Goal: Information Seeking & Learning: Compare options

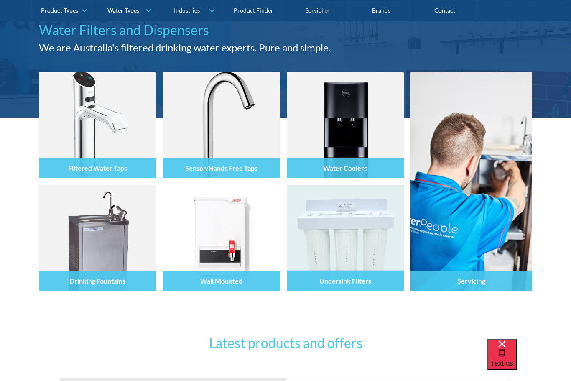
click at [372, 275] on div "Undersink Filters" at bounding box center [345, 280] width 117 height 20
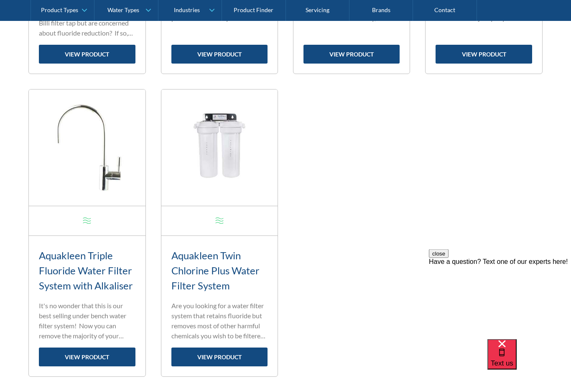
scroll to position [931, 0]
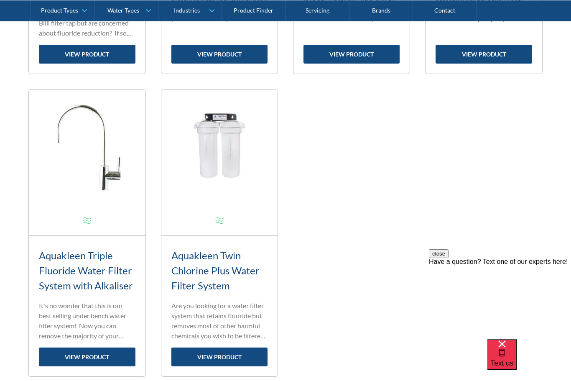
click at [224, 355] on link "view product" at bounding box center [219, 356] width 96 height 19
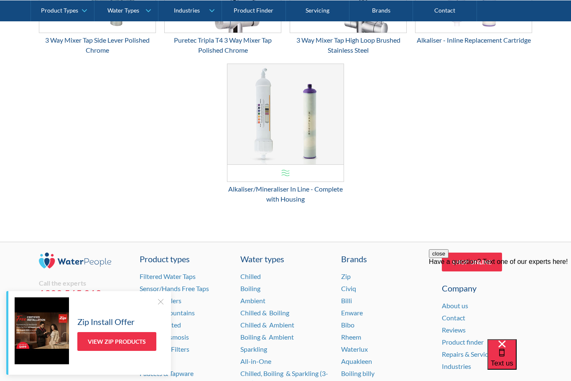
scroll to position [1646, 0]
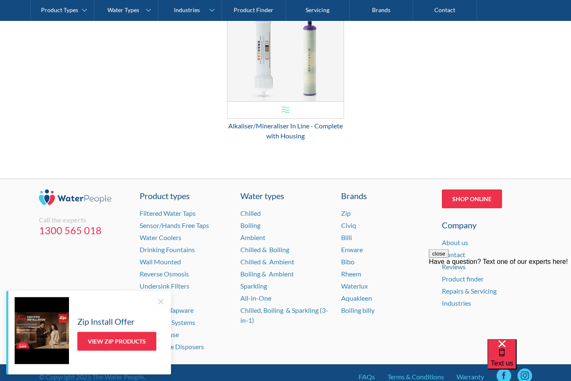
click at [181, 240] on link "Water Coolers" at bounding box center [161, 238] width 42 height 8
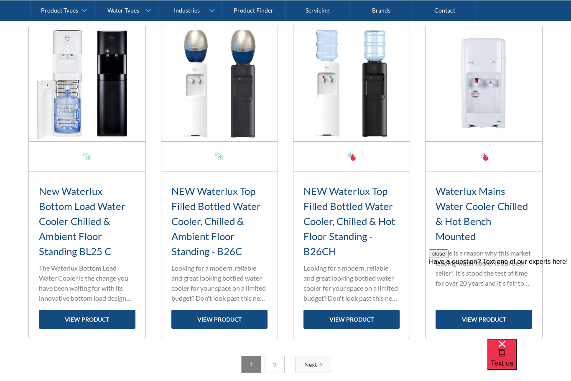
scroll to position [1260, 0]
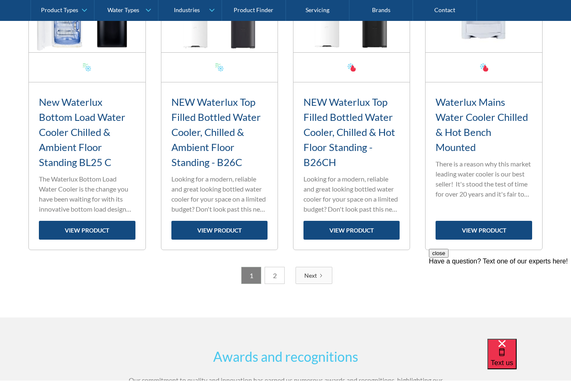
click at [267, 278] on link "2" at bounding box center [275, 275] width 20 height 17
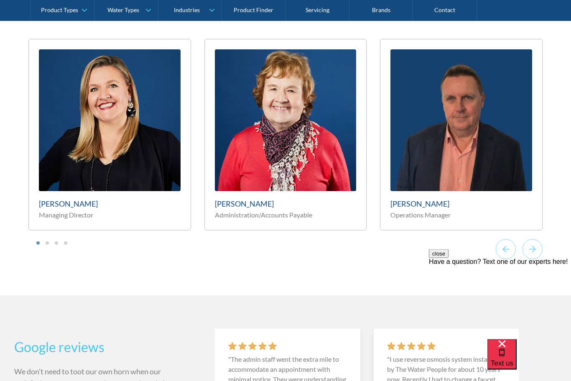
scroll to position [1413, 0]
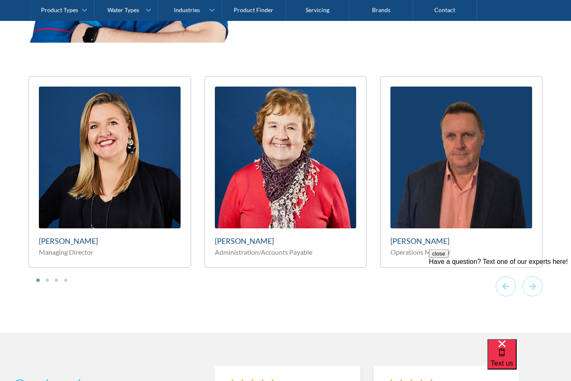
click at [536, 276] on icon "Next slide" at bounding box center [532, 286] width 20 height 20
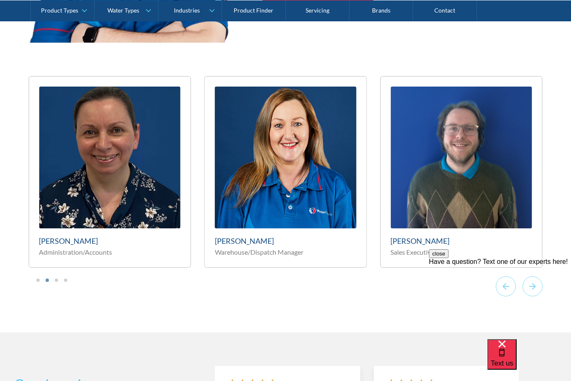
click at [539, 276] on icon "Next slide" at bounding box center [532, 286] width 20 height 20
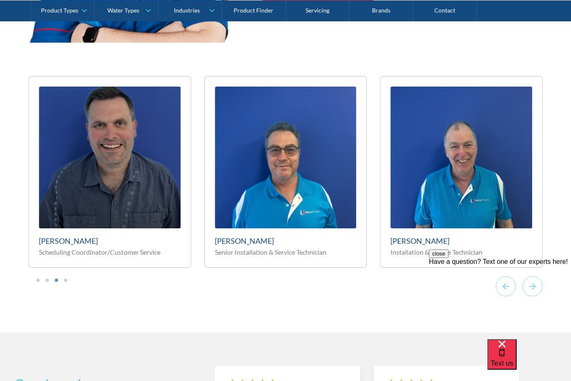
click at [536, 276] on icon "Next slide" at bounding box center [532, 286] width 20 height 20
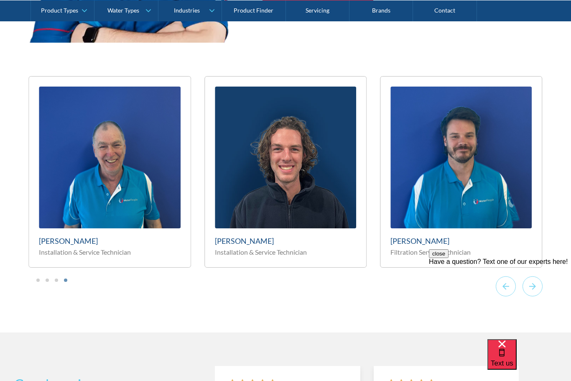
click at [540, 276] on icon "Go to first slide" at bounding box center [532, 286] width 20 height 20
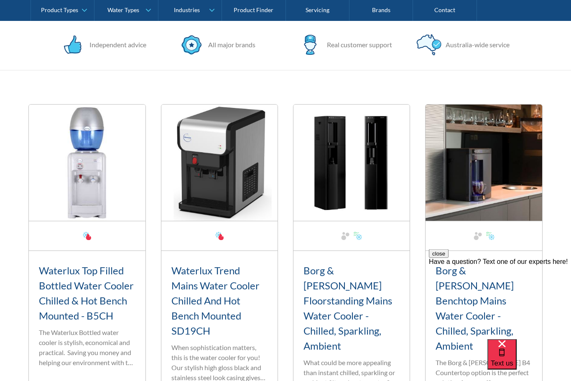
scroll to position [272, 0]
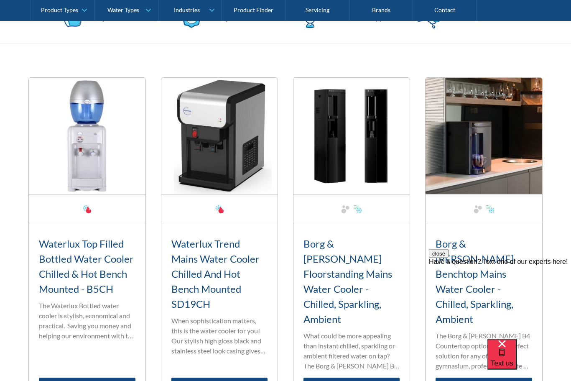
click at [213, 378] on link "view product" at bounding box center [219, 387] width 96 height 19
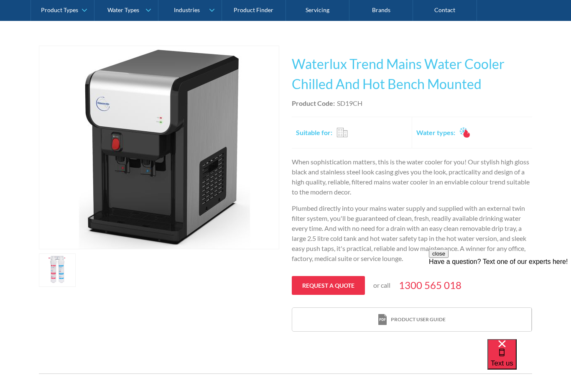
scroll to position [144, 0]
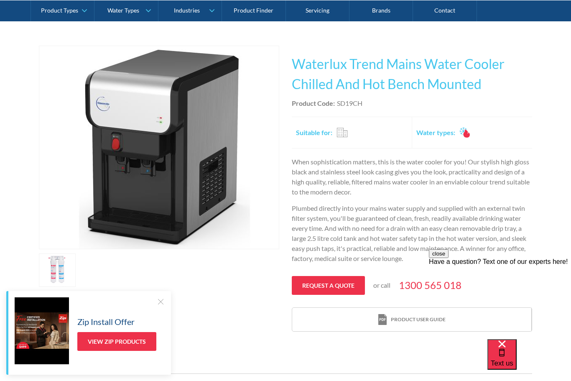
click at [58, 274] on link "open lightbox" at bounding box center [57, 269] width 37 height 33
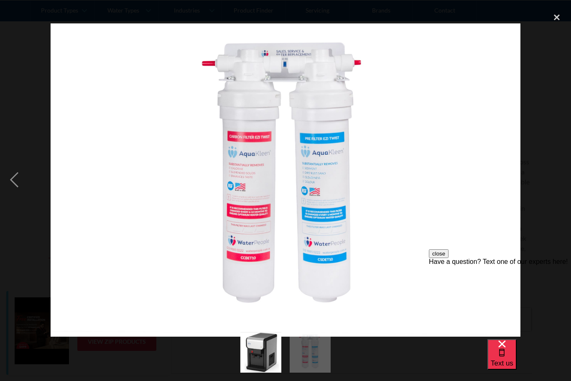
click at [10, 178] on div "previous image" at bounding box center [14, 180] width 28 height 344
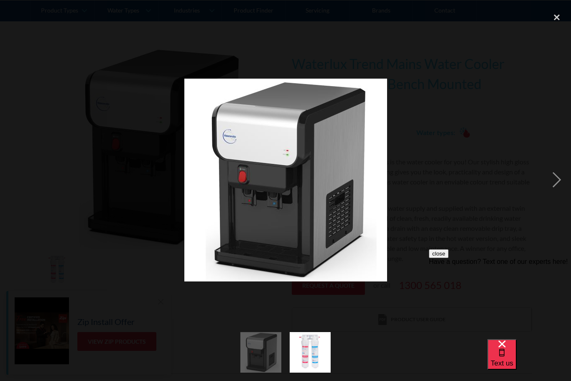
click at [556, 12] on div "close lightbox" at bounding box center [556, 17] width 28 height 18
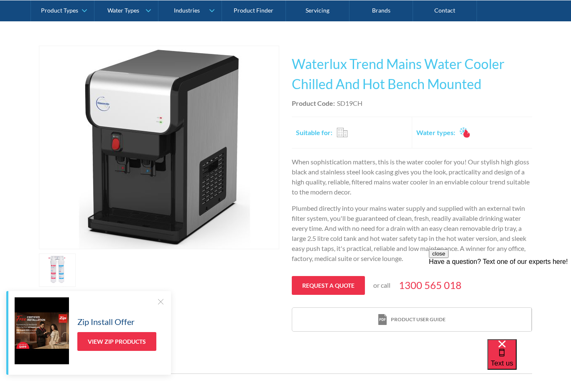
scroll to position [142, 0]
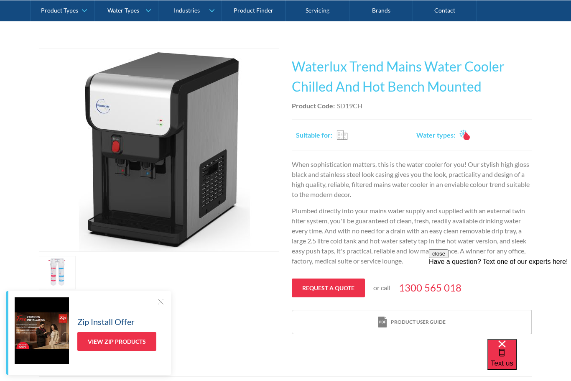
click at [161, 306] on div at bounding box center [160, 301] width 8 height 8
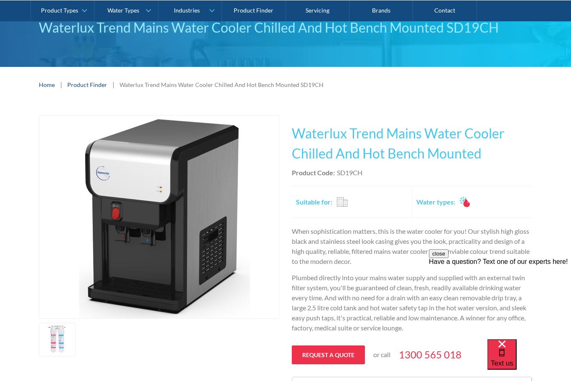
scroll to position [0, 0]
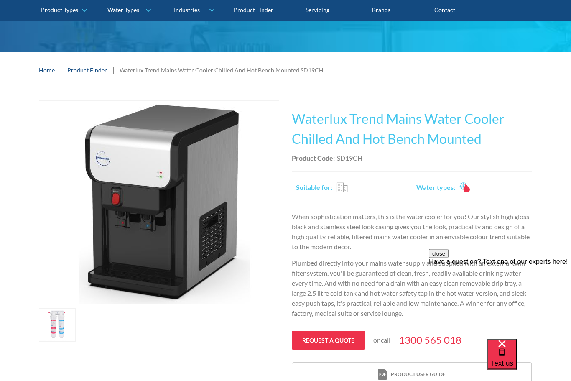
click at [59, 322] on link "open lightbox" at bounding box center [57, 324] width 37 height 33
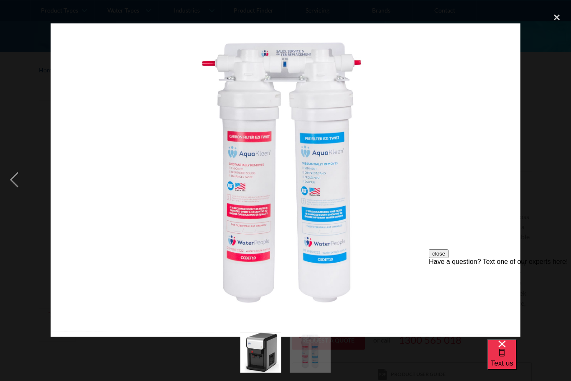
click at [559, 20] on div "close lightbox" at bounding box center [556, 17] width 28 height 18
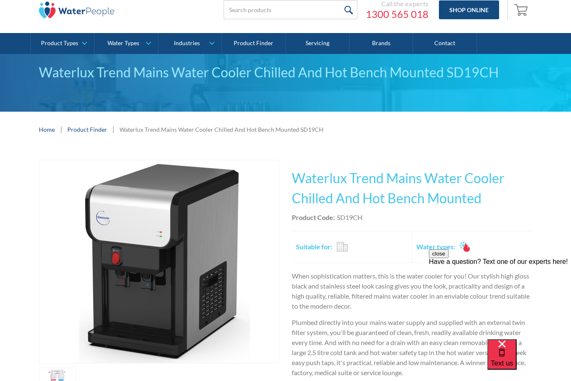
scroll to position [0, 0]
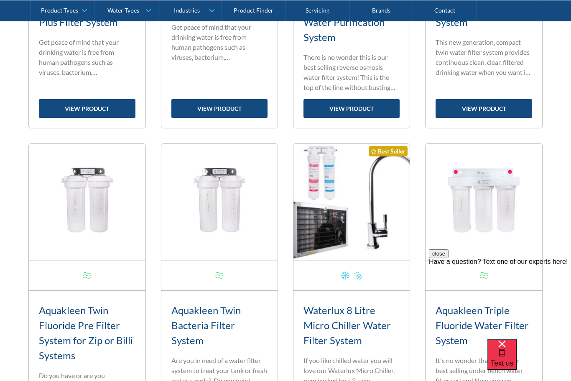
scroll to position [566, 0]
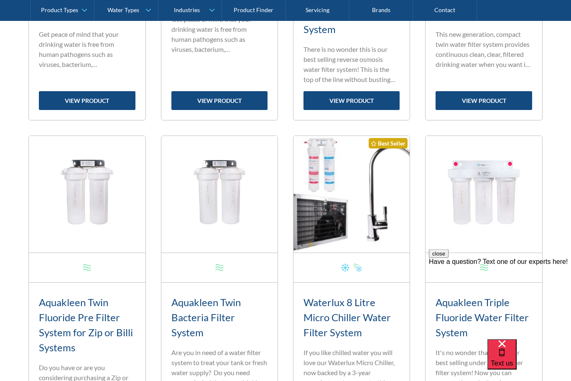
click at [364, 305] on h3 "Waterlux 8 Litre Micro Chiller Water Filter System" at bounding box center [351, 317] width 96 height 45
click at [348, 317] on h3 "Waterlux 8 Litre Micro Chiller Water Filter System" at bounding box center [351, 317] width 96 height 45
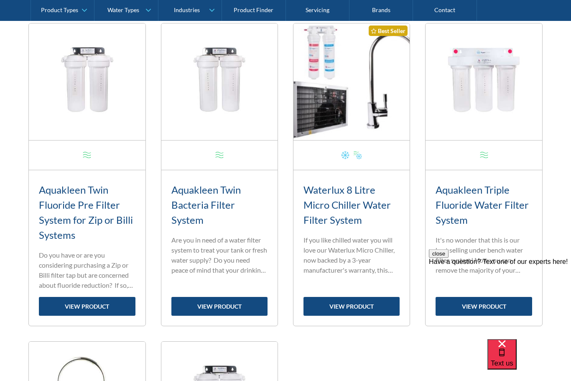
scroll to position [726, 0]
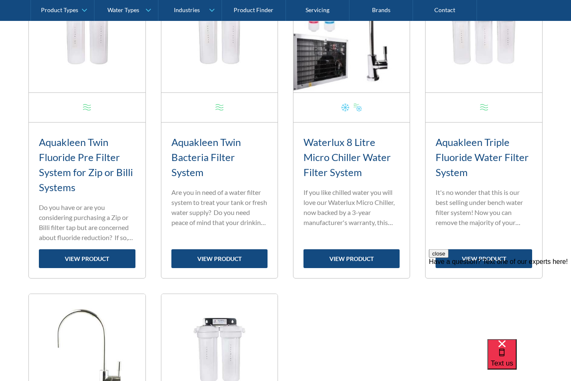
click at [367, 255] on link "view product" at bounding box center [351, 259] width 96 height 19
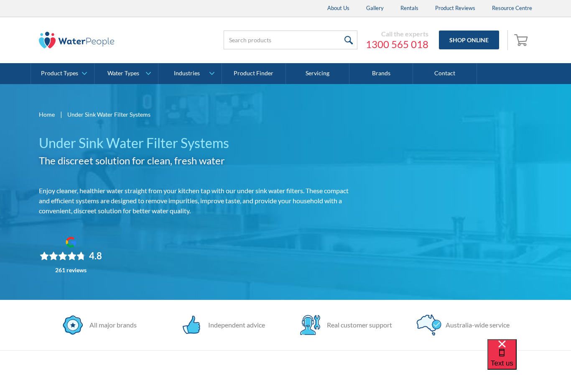
scroll to position [754, 0]
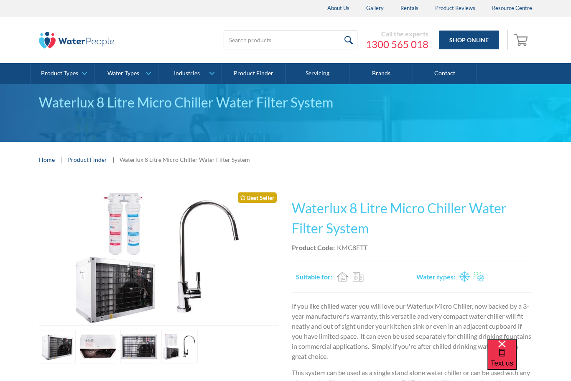
scroll to position [13, 0]
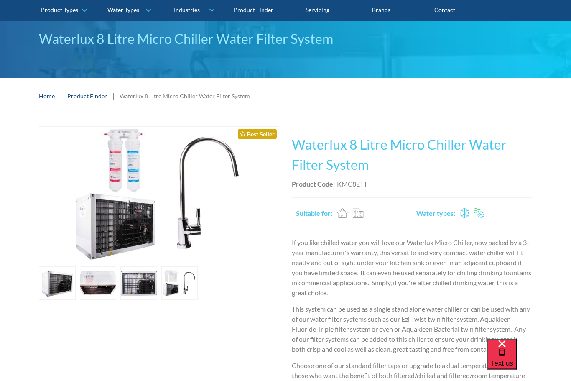
click at [129, 158] on img "open lightbox" at bounding box center [159, 194] width 203 height 135
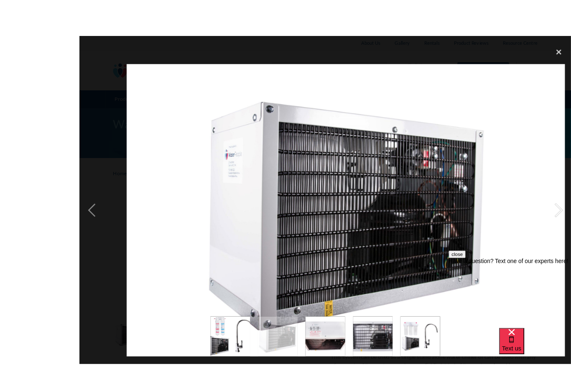
scroll to position [26, 0]
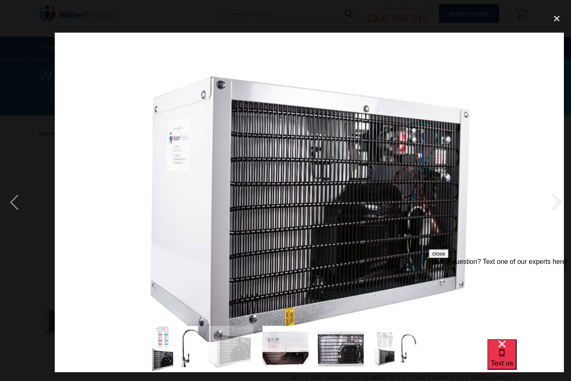
click at [553, 15] on div "close lightbox" at bounding box center [556, 18] width 28 height 18
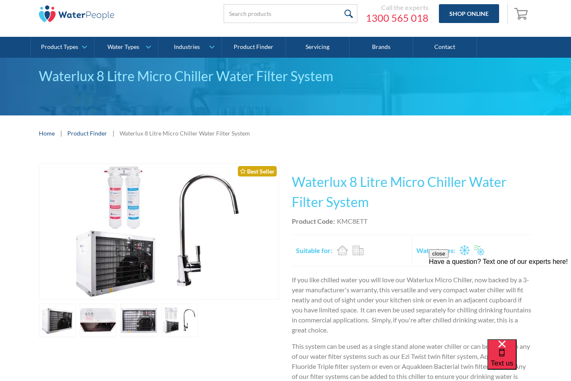
click at [76, 316] on link "open lightbox" at bounding box center [57, 319] width 37 height 33
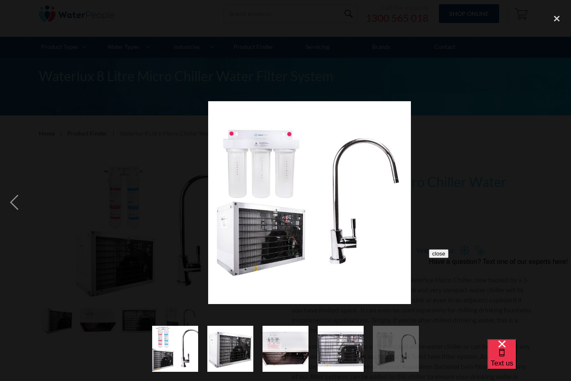
click at [448, 258] on button "close" at bounding box center [439, 253] width 20 height 9
click at [553, 18] on div "close lightbox" at bounding box center [556, 18] width 28 height 18
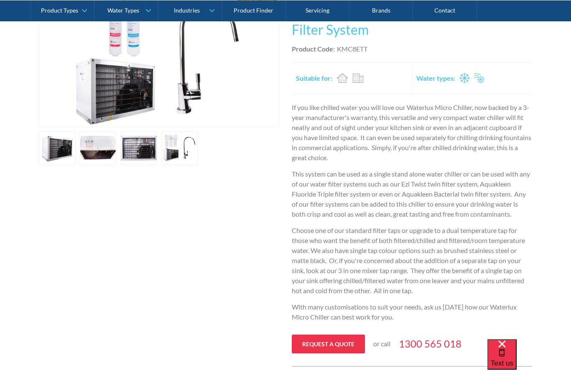
scroll to position [137, 0]
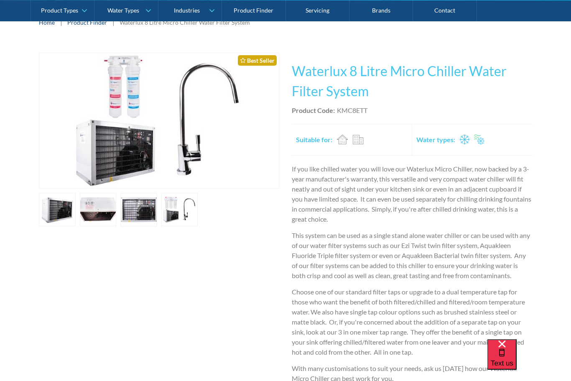
click at [76, 202] on link "open lightbox" at bounding box center [57, 209] width 37 height 33
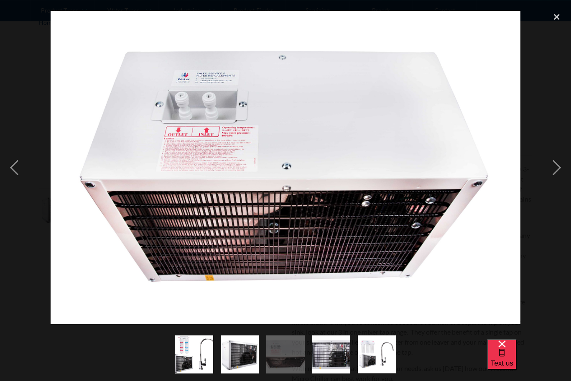
click at [560, 17] on div "close lightbox" at bounding box center [556, 17] width 28 height 18
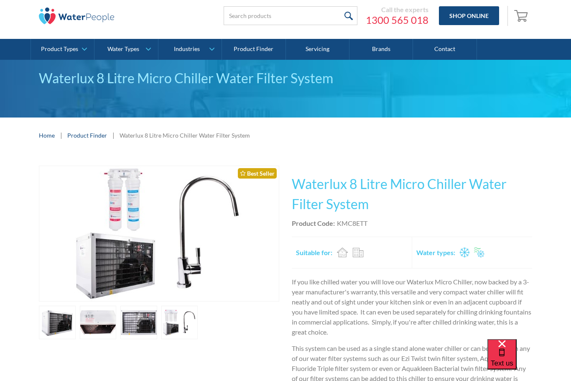
scroll to position [0, 0]
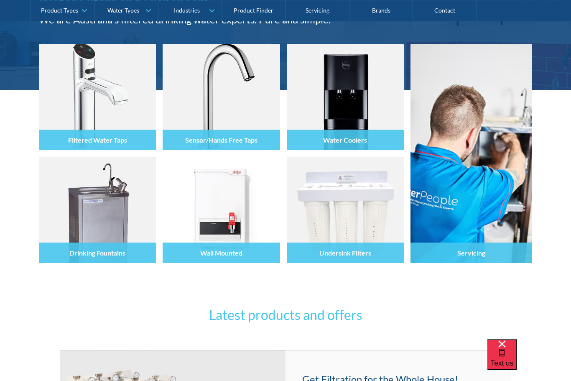
click at [319, 213] on div at bounding box center [345, 217] width 117 height 50
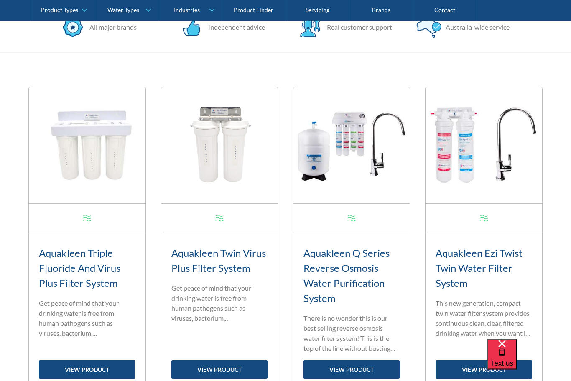
scroll to position [298, 0]
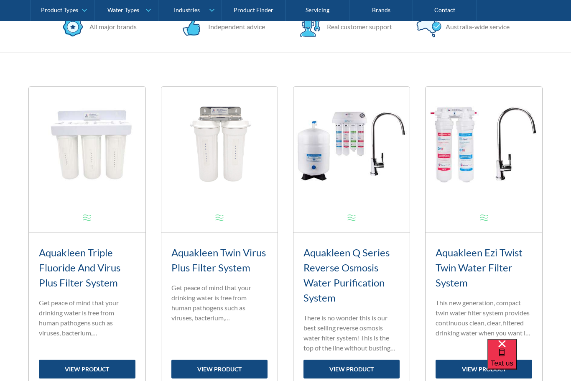
click at [145, 162] on img at bounding box center [87, 145] width 116 height 116
click at [484, 366] on link "view product" at bounding box center [483, 369] width 96 height 19
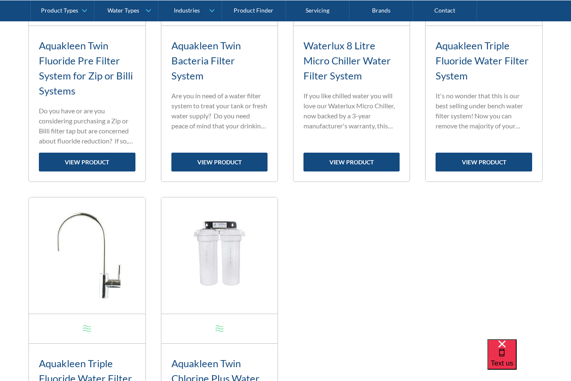
scroll to position [864, 0]
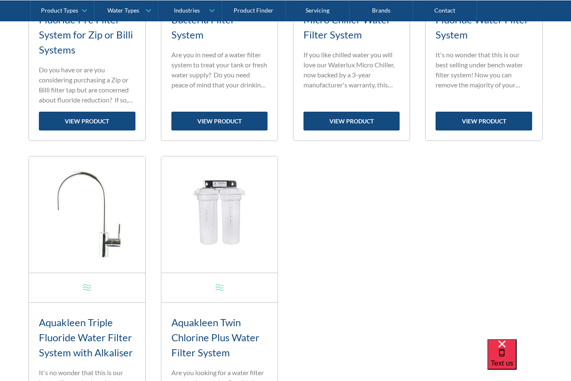
click at [229, 324] on h3 "Aquakleen Twin Chlorine Plus Water Filter System" at bounding box center [219, 337] width 96 height 45
click at [227, 325] on h3 "Aquakleen Twin Chlorine Plus Water Filter System" at bounding box center [219, 337] width 96 height 45
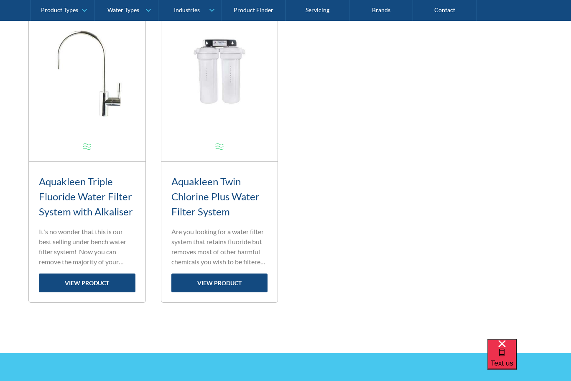
scroll to position [1005, 0]
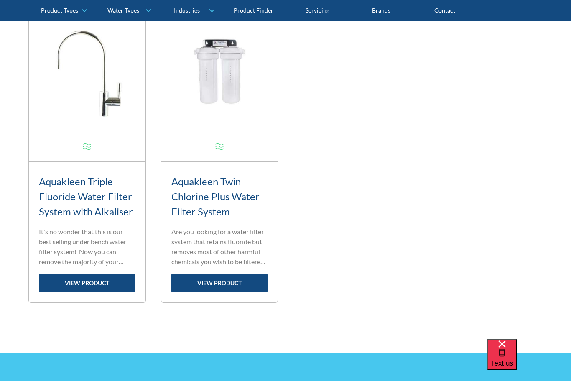
click at [237, 280] on link "view product" at bounding box center [219, 282] width 96 height 19
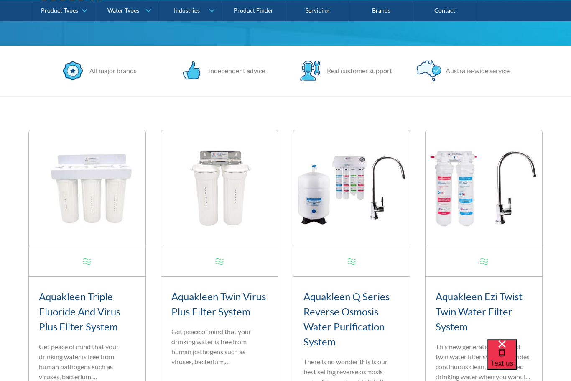
scroll to position [306, 0]
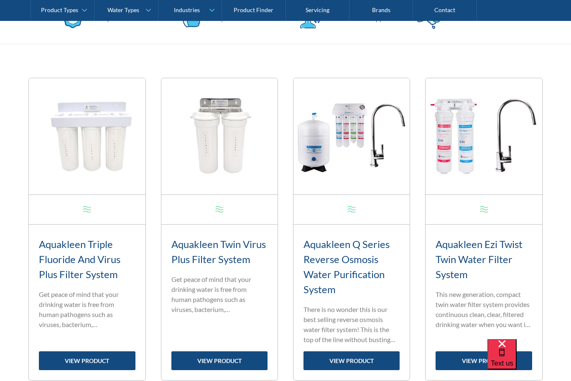
click at [489, 362] on link "view product" at bounding box center [483, 360] width 96 height 19
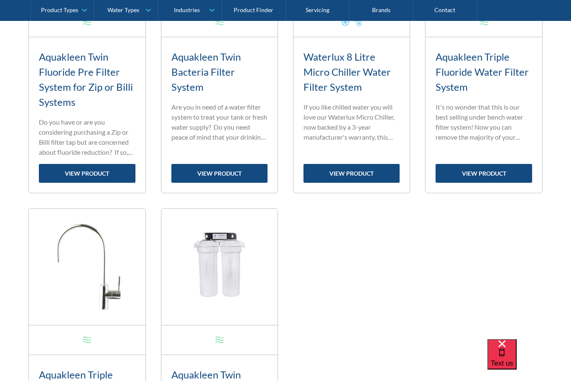
scroll to position [849, 0]
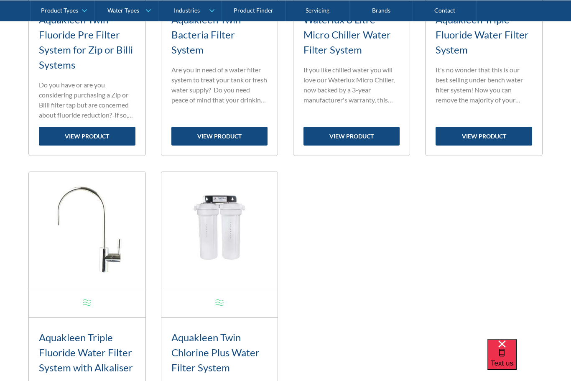
click at [172, 365] on h3 "Aquakleen Twin Chlorine Plus Water Filter System" at bounding box center [219, 352] width 96 height 45
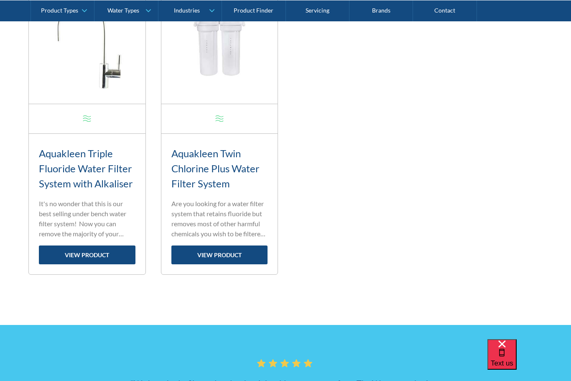
scroll to position [1052, 0]
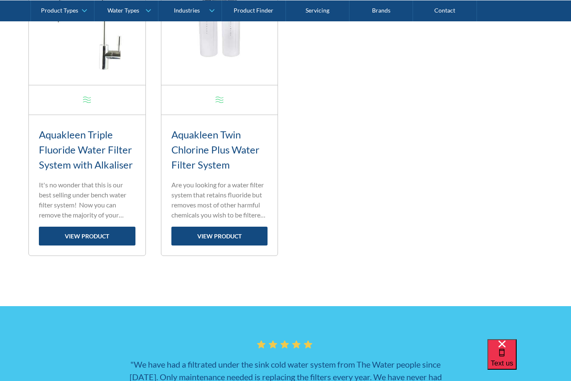
click at [183, 243] on link "view product" at bounding box center [219, 236] width 96 height 19
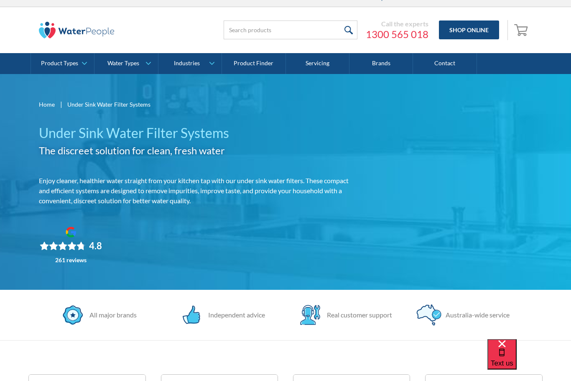
scroll to position [0, 0]
